Goal: Task Accomplishment & Management: Use online tool/utility

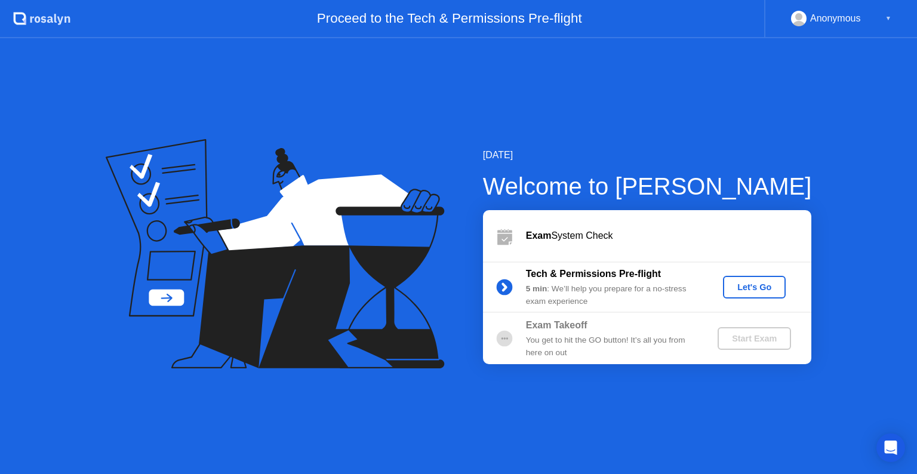
click at [756, 283] on div "Let's Go" at bounding box center [754, 288] width 53 height 10
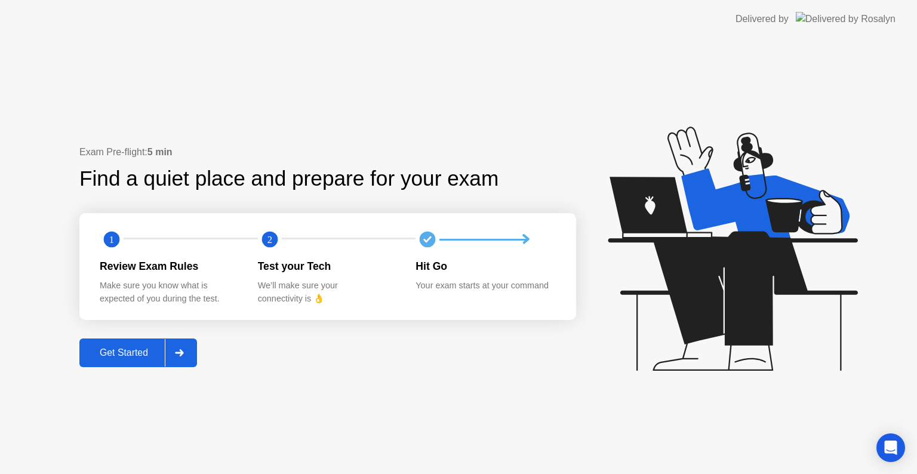
click at [136, 351] on div "Get Started" at bounding box center [124, 353] width 82 height 11
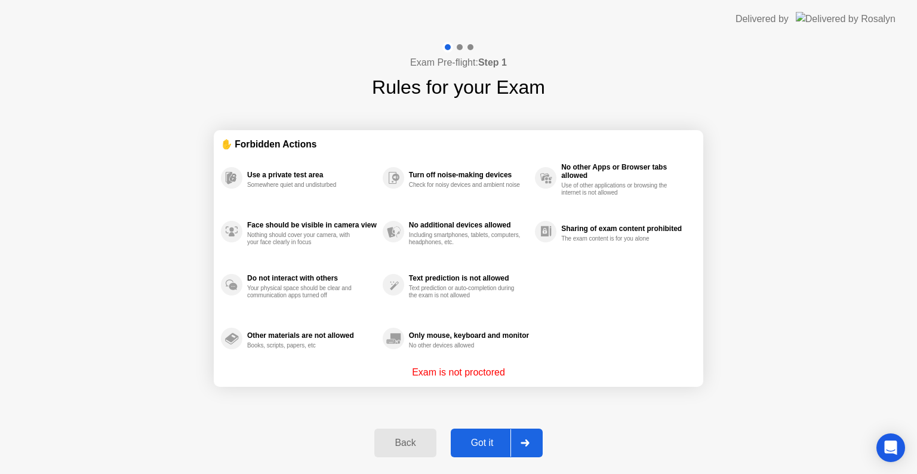
click at [487, 441] on div "Got it" at bounding box center [483, 443] width 56 height 11
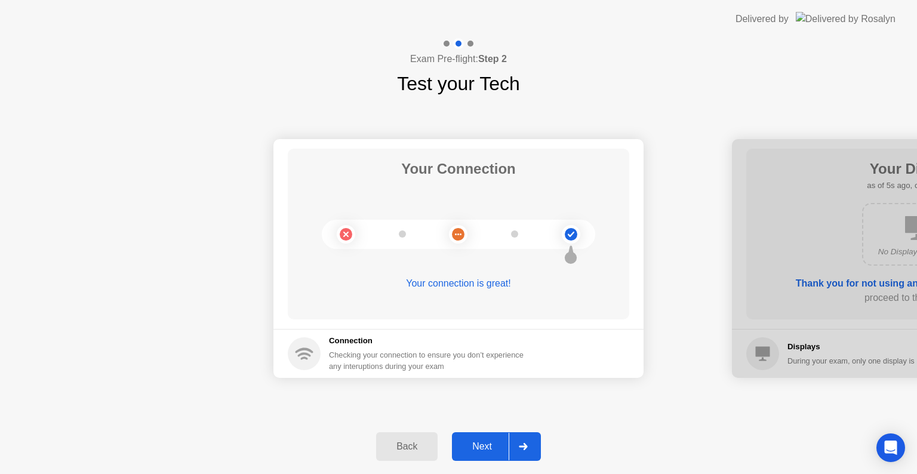
click at [490, 441] on div "Next" at bounding box center [482, 446] width 53 height 11
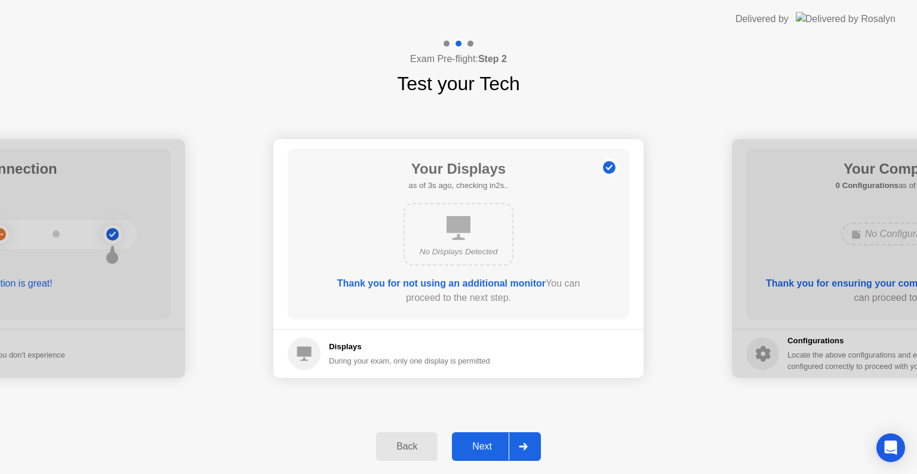
drag, startPoint x: 505, startPoint y: 462, endPoint x: 490, endPoint y: 449, distance: 20.0
click at [490, 449] on div "Back Next" at bounding box center [458, 446] width 917 height 55
click at [490, 449] on div "Next" at bounding box center [482, 446] width 53 height 11
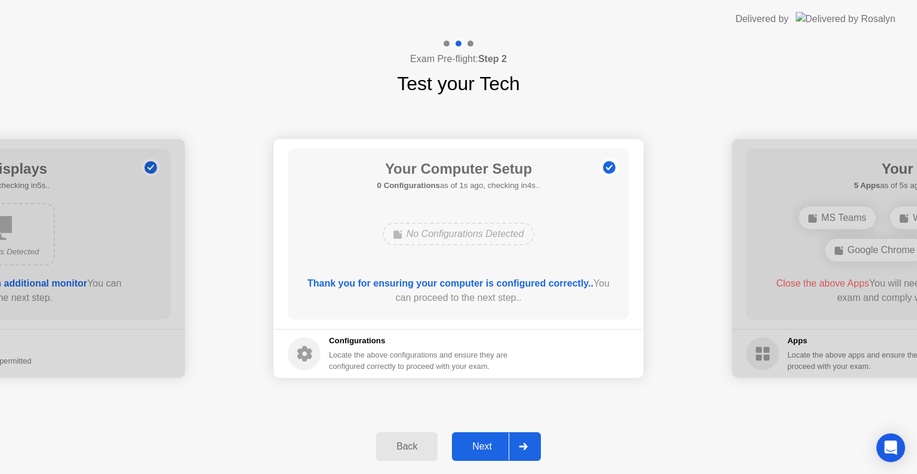
click at [475, 444] on div "Next" at bounding box center [482, 446] width 53 height 11
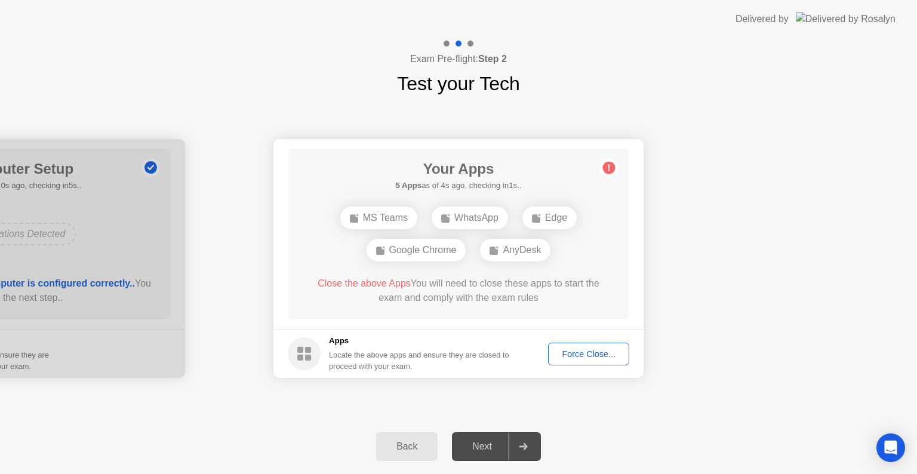
click at [573, 358] on div "Force Close..." at bounding box center [589, 354] width 73 height 10
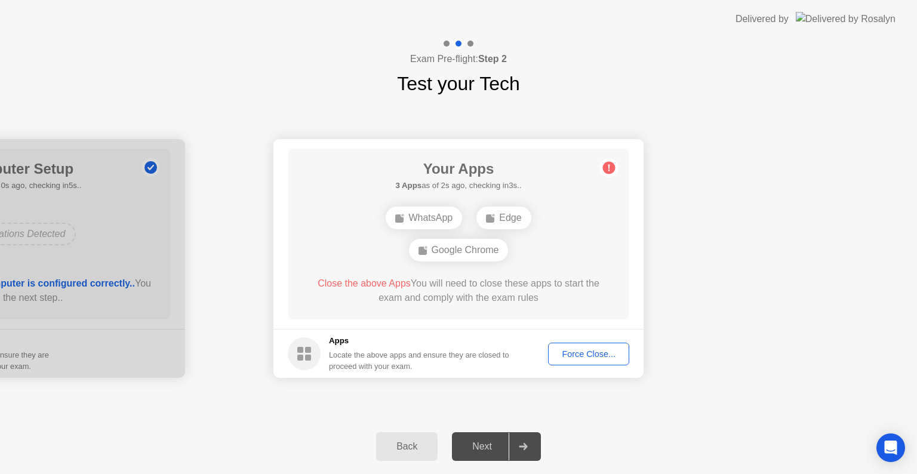
click at [603, 349] on div "Force Close..." at bounding box center [589, 354] width 73 height 10
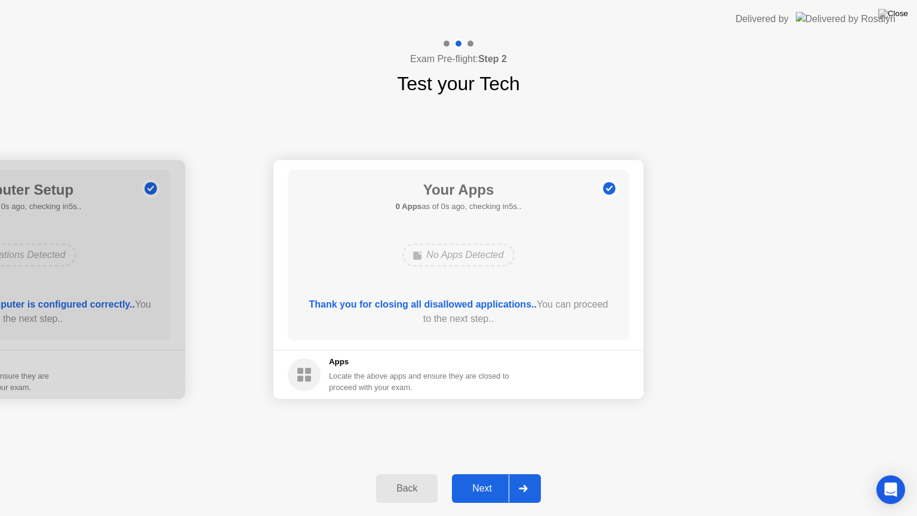
drag, startPoint x: 568, startPoint y: 356, endPoint x: 568, endPoint y: 370, distance: 13.7
click at [487, 474] on div "Next" at bounding box center [482, 488] width 53 height 11
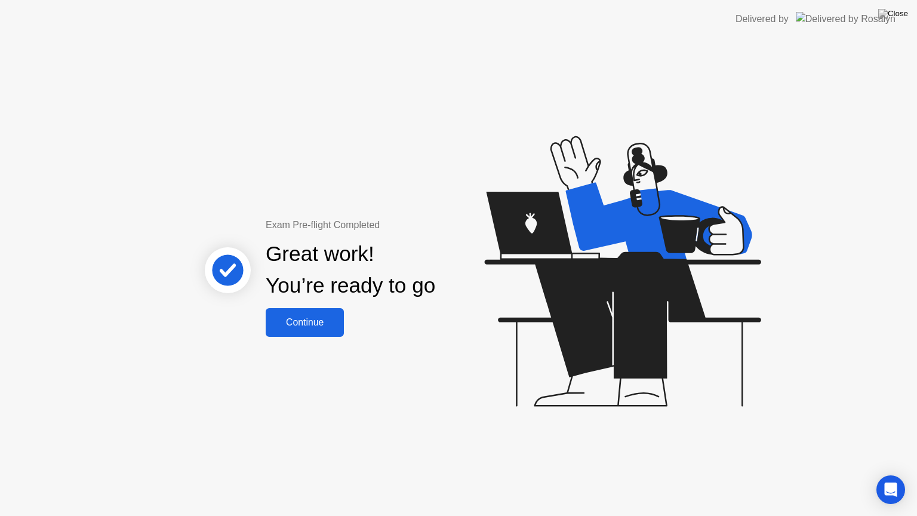
click at [303, 332] on button "Continue" at bounding box center [305, 322] width 78 height 29
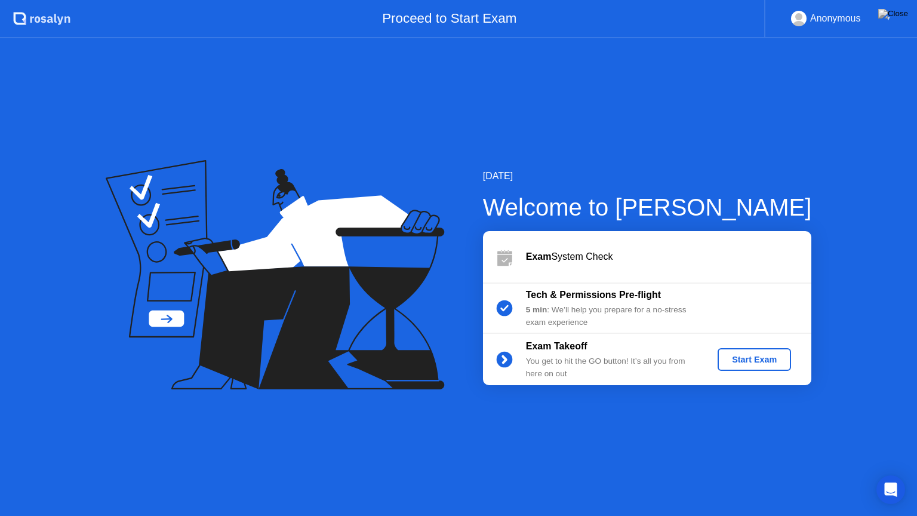
click at [731, 362] on div "Start Exam" at bounding box center [755, 360] width 64 height 10
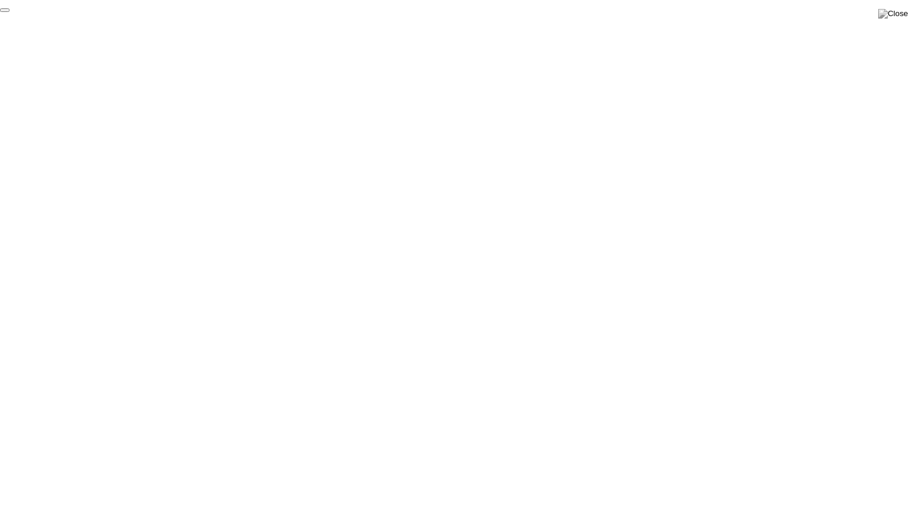
click div "End Proctoring Session"
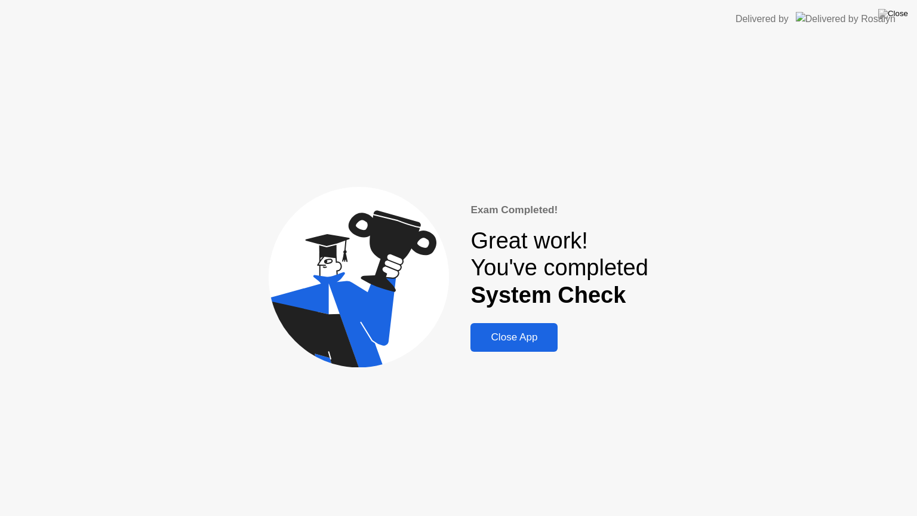
click at [497, 337] on div "Close App" at bounding box center [514, 338] width 80 height 12
